Goal: Task Accomplishment & Management: Use online tool/utility

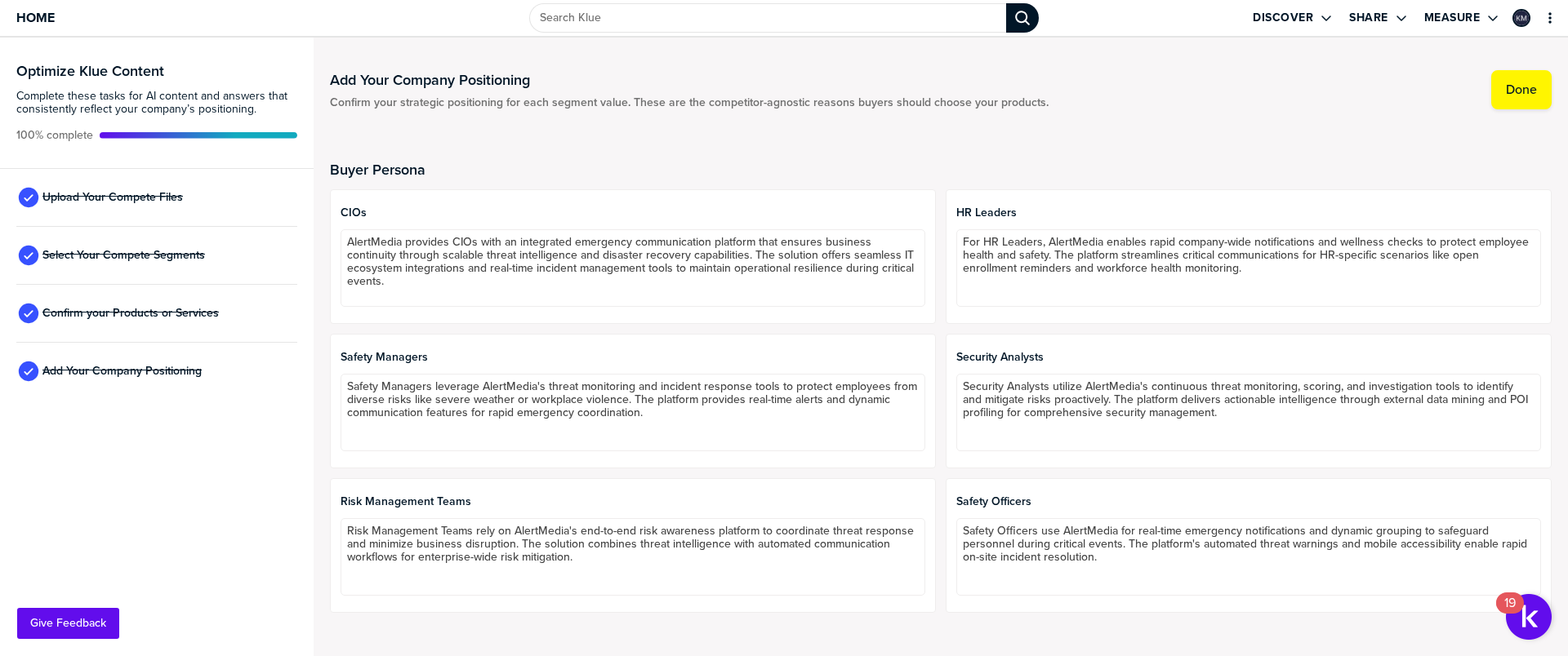
click at [232, 191] on div "Upload Your Compete Files" at bounding box center [156, 197] width 280 height 58
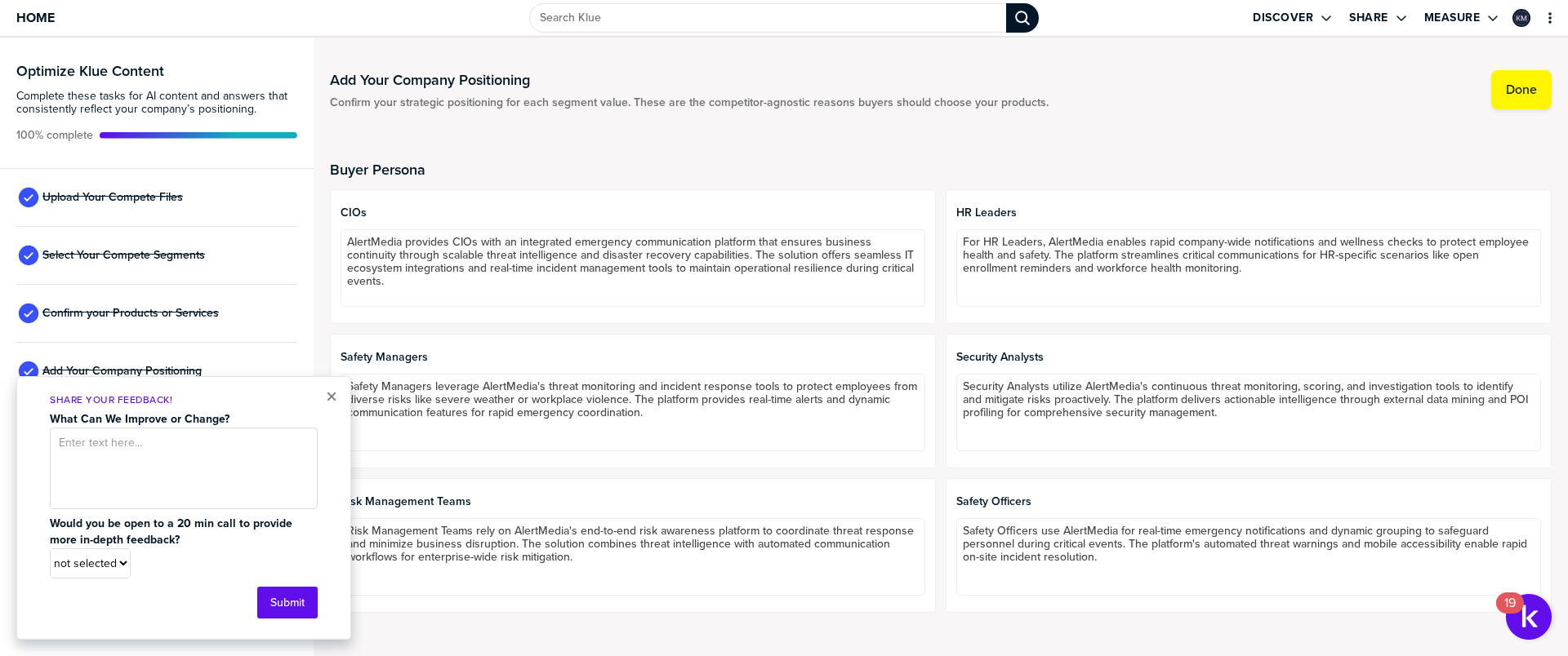
click at [150, 213] on div "Upload Your Compete Files" at bounding box center [156, 197] width 280 height 58
click at [335, 408] on div "× Share Your Feedback! What Can We Improve or Change? Would you be open to a 20…" at bounding box center [183, 509] width 334 height 264
click at [331, 403] on button "×" at bounding box center [332, 397] width 12 height 19
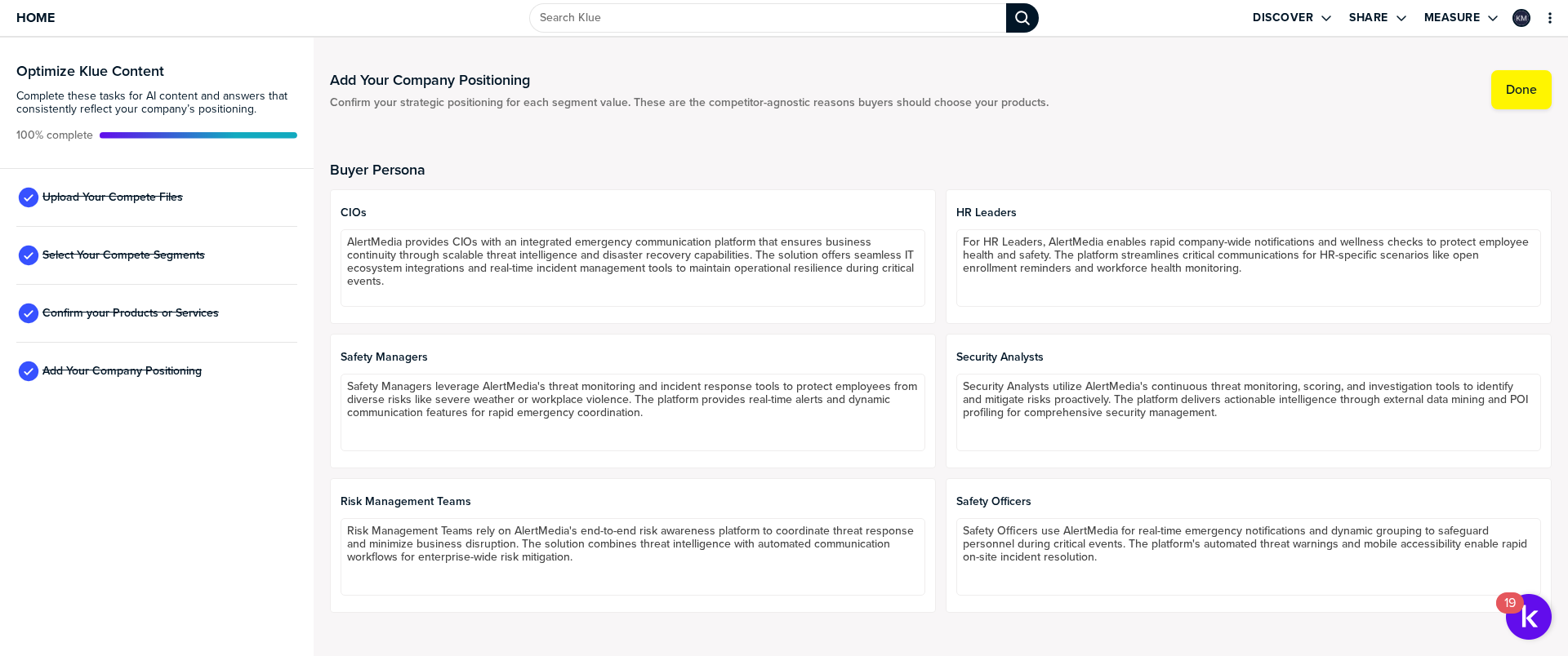
click at [87, 222] on div "Upload Your Compete Files" at bounding box center [156, 197] width 280 height 58
click at [75, 198] on span "Upload Your Compete Files" at bounding box center [113, 197] width 141 height 13
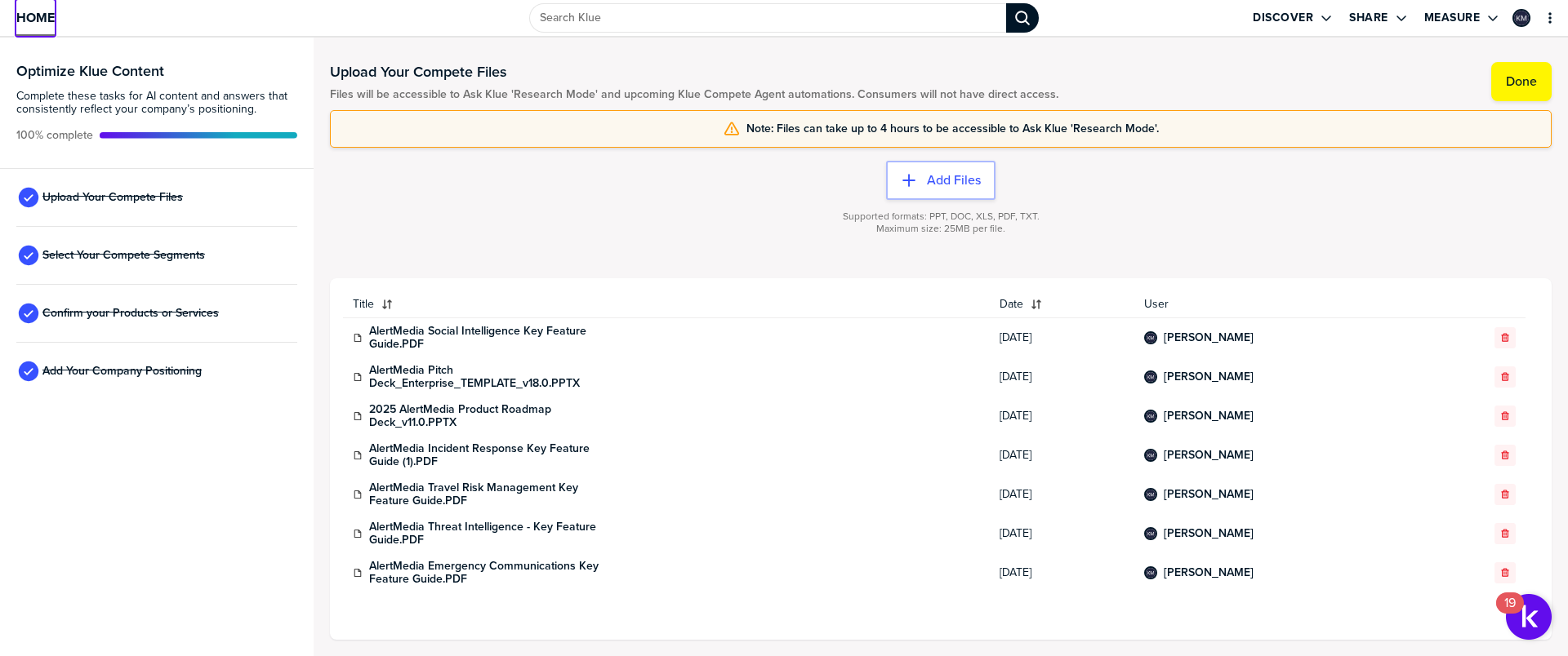
click at [23, 12] on span "Home" at bounding box center [36, 17] width 39 height 13
